Goal: Task Accomplishment & Management: Manage account settings

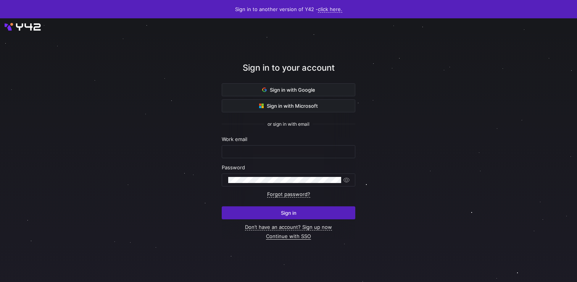
click at [285, 234] on link "Continue with SSO" at bounding box center [288, 236] width 45 height 6
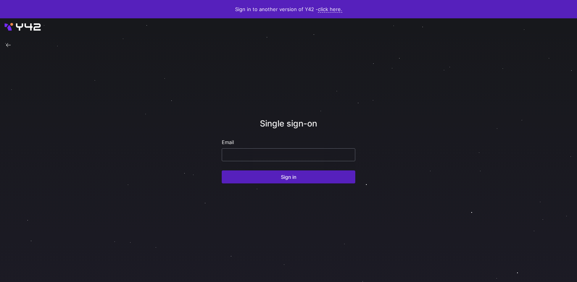
click at [283, 154] on input "email" at bounding box center [288, 154] width 121 height 6
paste input "[EMAIL_ADDRESS][DOMAIN_NAME]"
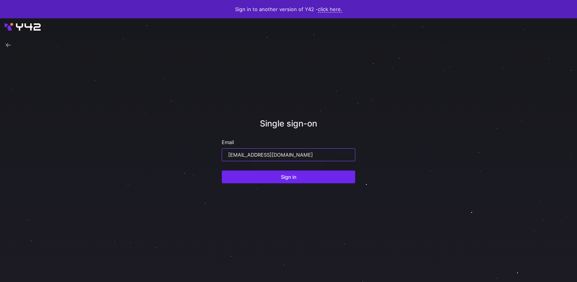
type input "[EMAIL_ADDRESS][DOMAIN_NAME]"
click at [288, 179] on span "Sign in" at bounding box center [289, 177] width 16 height 6
